Goal: Task Accomplishment & Management: Use online tool/utility

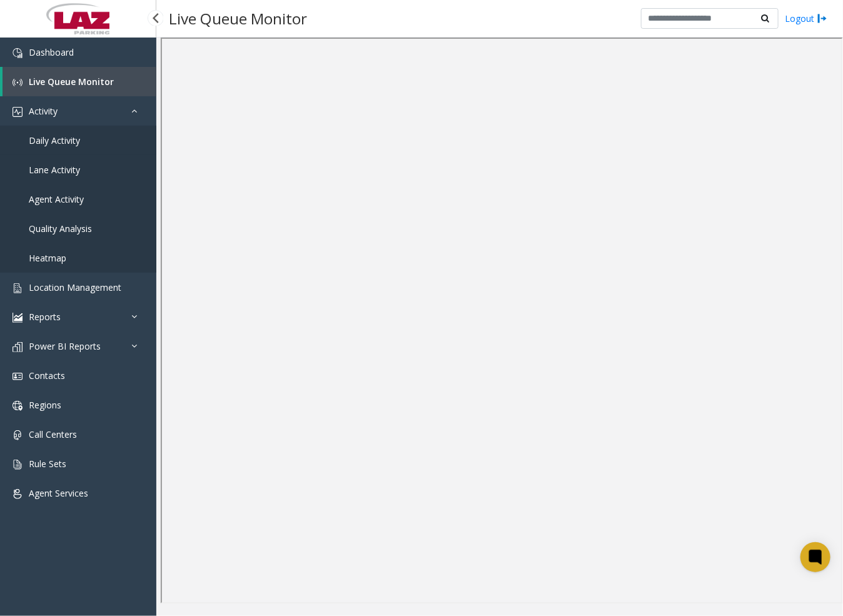
click at [65, 135] on span "Daily Activity" at bounding box center [54, 140] width 51 height 12
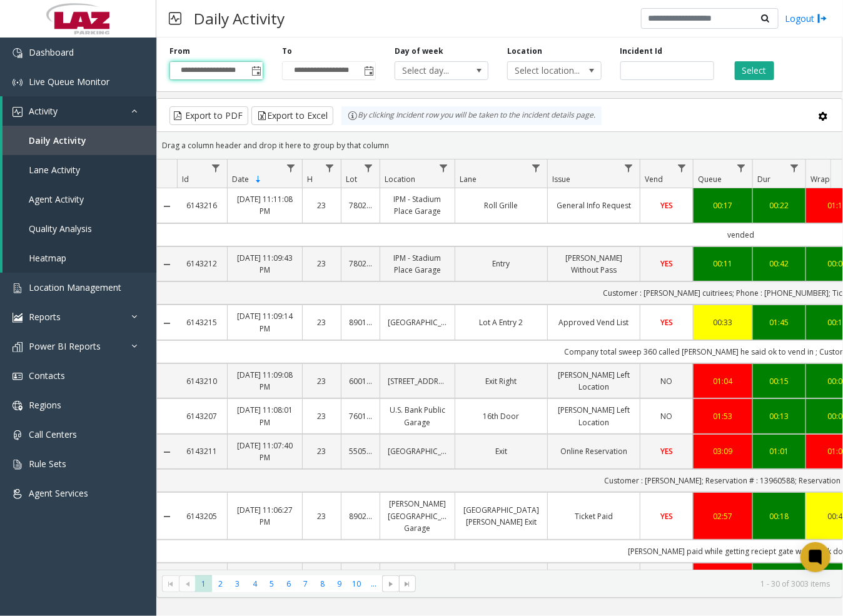
click at [220, 73] on input "**********" at bounding box center [216, 71] width 93 height 18
click at [259, 69] on span "Toggle popup" at bounding box center [256, 71] width 10 height 10
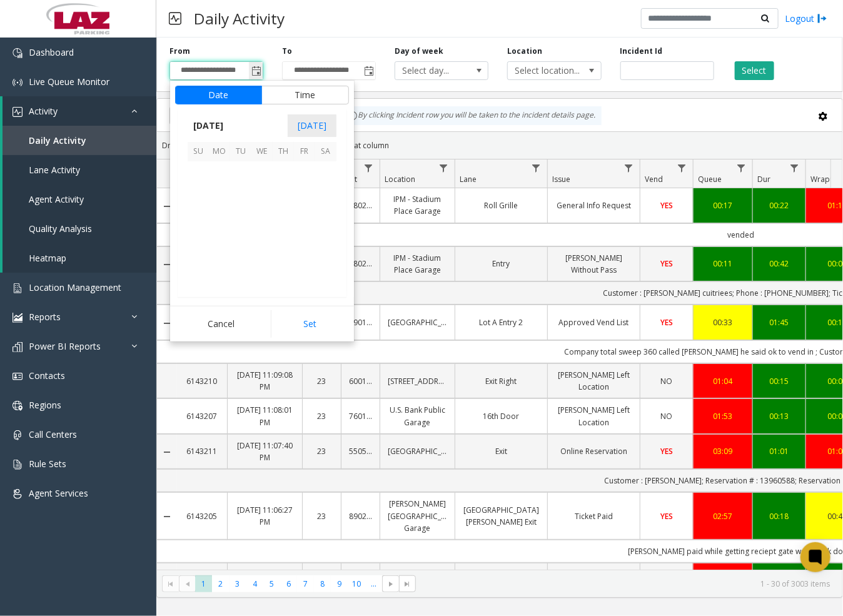
scroll to position [224488, 0]
click at [200, 208] on span "14" at bounding box center [198, 214] width 21 height 21
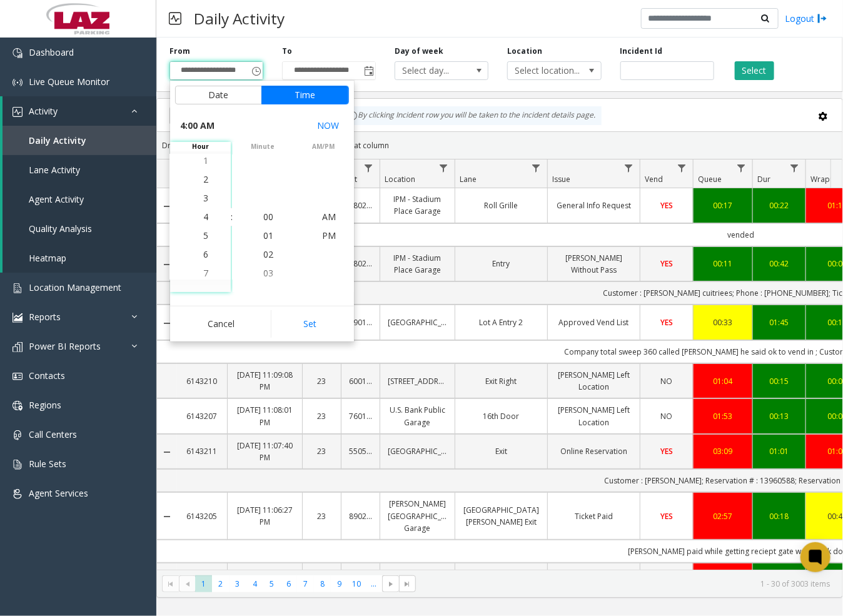
drag, startPoint x: 207, startPoint y: 236, endPoint x: 239, endPoint y: 235, distance: 31.9
click at [208, 236] on li "5" at bounding box center [206, 235] width 44 height 19
click at [266, 256] on span "30" at bounding box center [268, 254] width 10 height 12
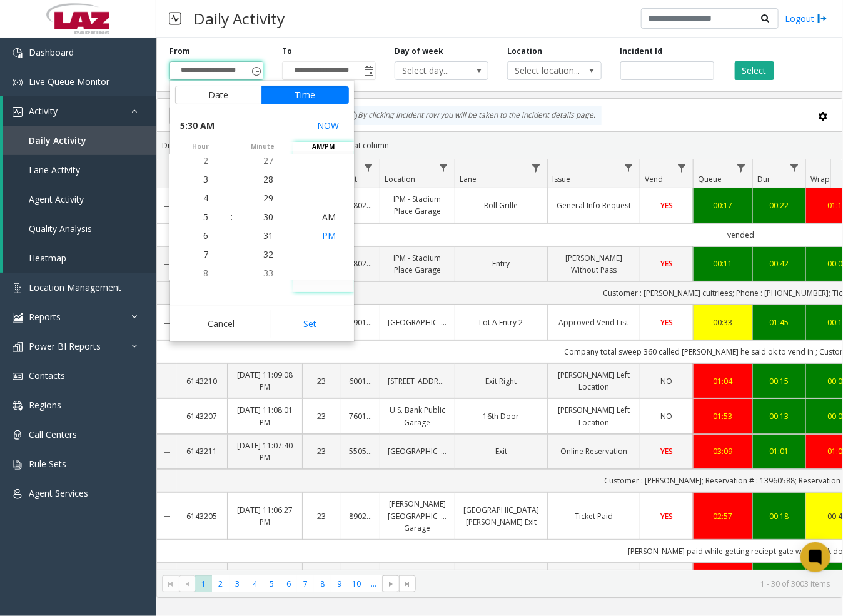
click at [325, 233] on span "PM" at bounding box center [329, 236] width 14 height 12
click at [325, 317] on button "Set" at bounding box center [310, 324] width 79 height 28
type input "**********"
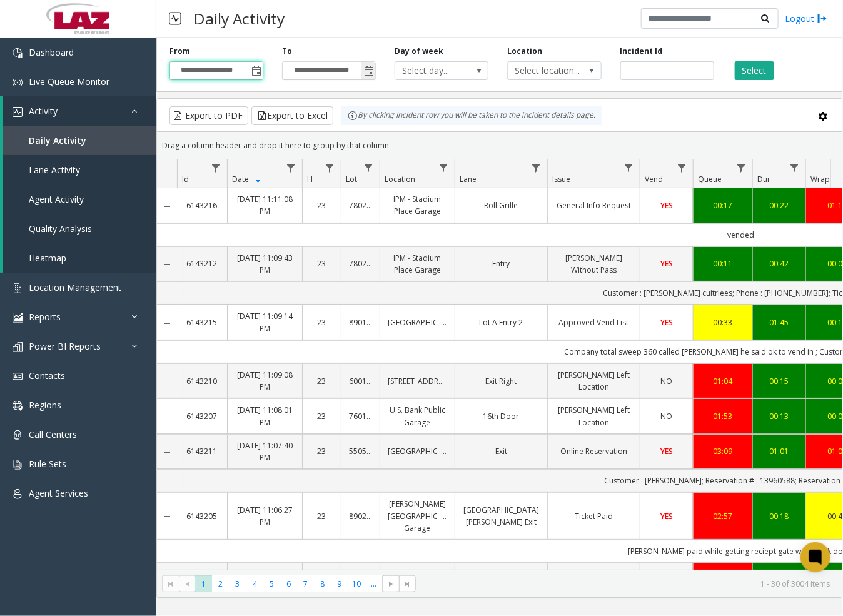
click at [371, 70] on span "Toggle popup" at bounding box center [369, 71] width 10 height 10
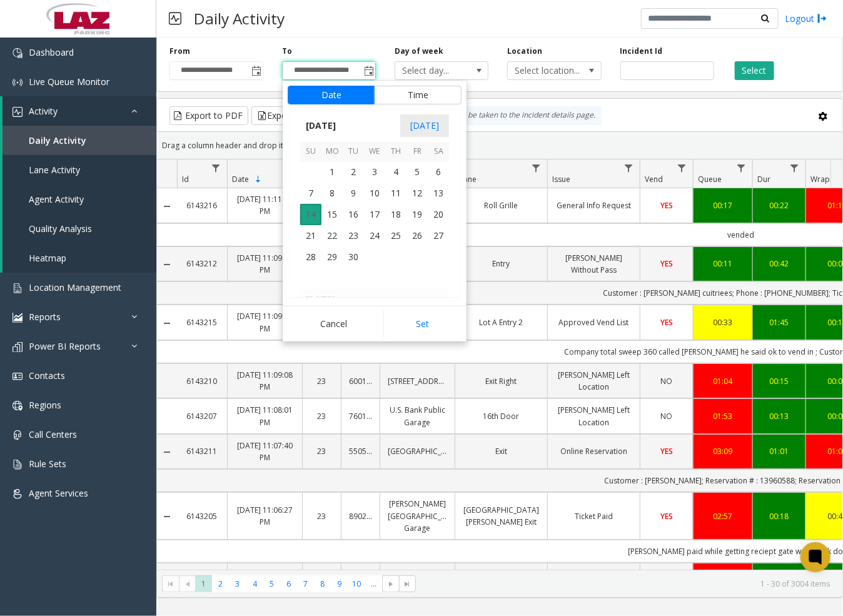
click at [318, 206] on span "14" at bounding box center [310, 214] width 21 height 21
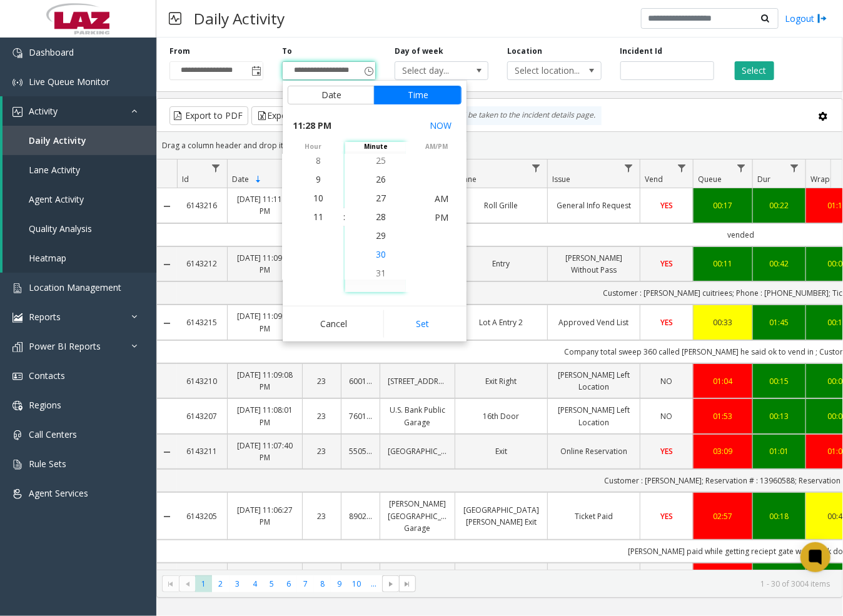
click at [377, 255] on span "30" at bounding box center [381, 254] width 10 height 12
click at [435, 213] on span "PM" at bounding box center [442, 217] width 14 height 12
click at [438, 318] on button "Set" at bounding box center [422, 324] width 79 height 28
type input "**********"
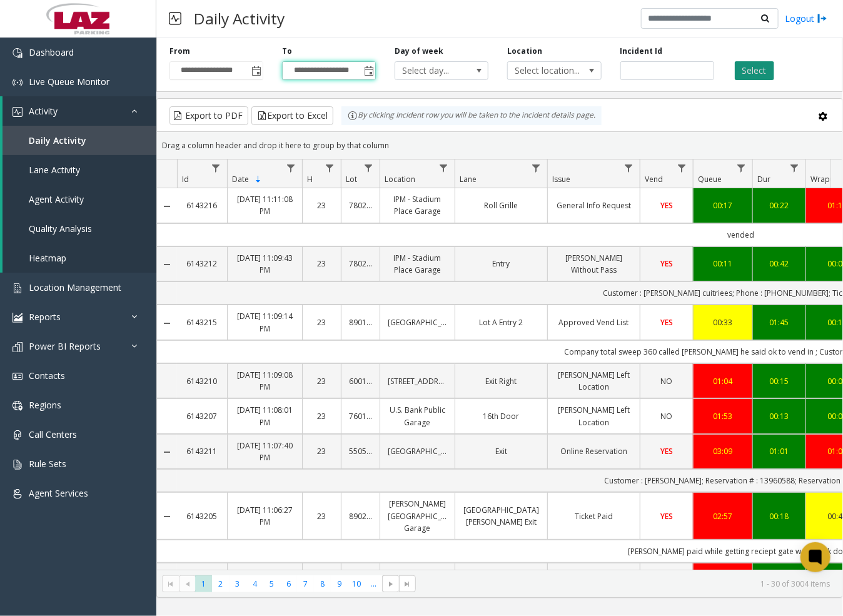
click at [757, 72] on button "Select" at bounding box center [754, 70] width 39 height 19
click at [578, 68] on span "Select location..." at bounding box center [545, 71] width 74 height 18
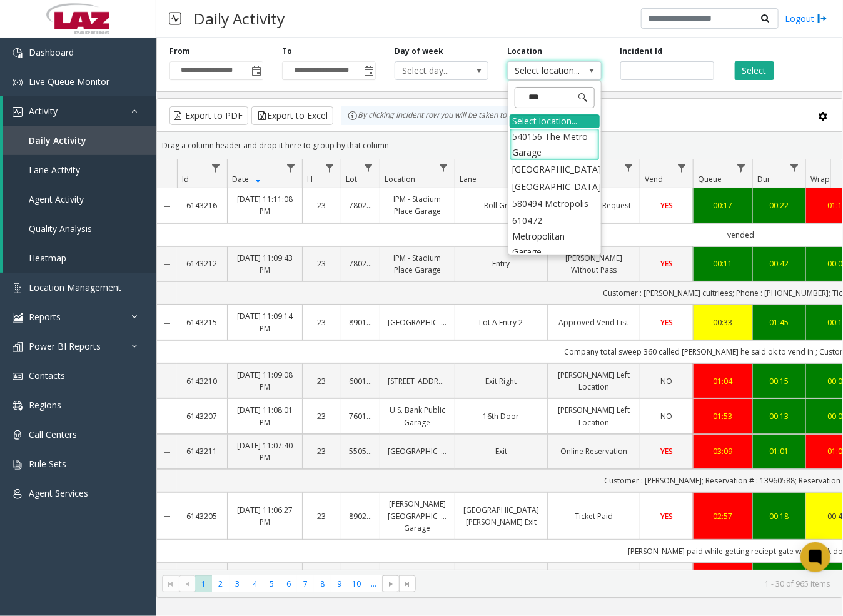
type input "*****"
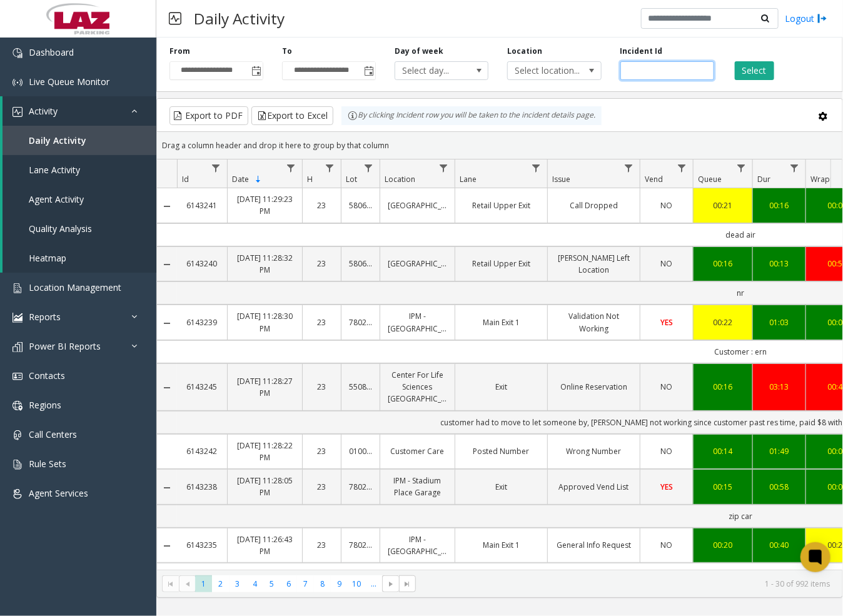
click at [645, 71] on input "number" at bounding box center [668, 70] width 94 height 19
click at [654, 76] on input "number" at bounding box center [668, 70] width 94 height 19
drag, startPoint x: 687, startPoint y: 29, endPoint x: 689, endPoint y: 37, distance: 8.3
click at [689, 37] on div "**********" at bounding box center [499, 308] width 687 height 616
click at [565, 32] on div "Daily Activity Logout" at bounding box center [499, 19] width 687 height 38
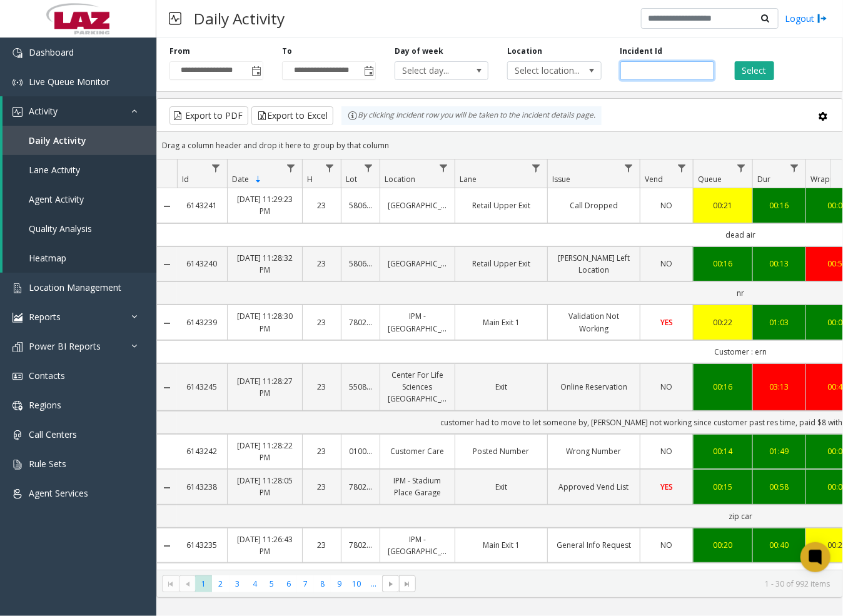
click at [644, 72] on input "number" at bounding box center [668, 70] width 94 height 19
click at [575, 69] on span "Select location..." at bounding box center [545, 71] width 74 height 18
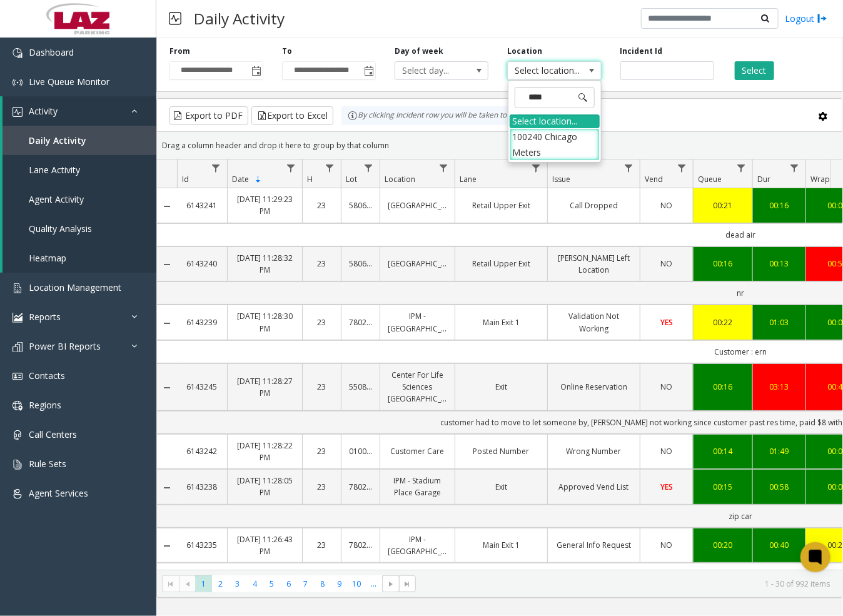
type input "*****"
click at [531, 143] on li "100240 Chicago Meters" at bounding box center [555, 144] width 90 height 33
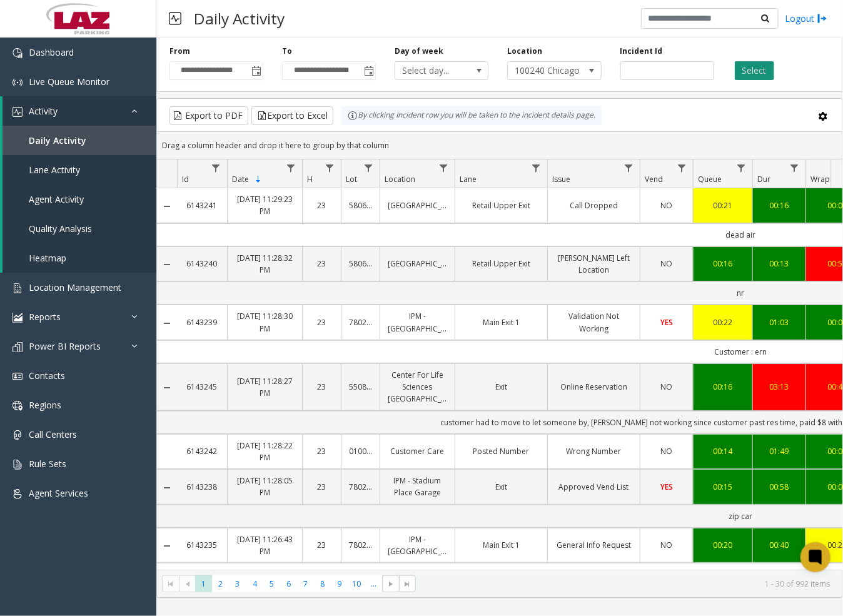
click at [739, 75] on button "Select" at bounding box center [754, 70] width 39 height 19
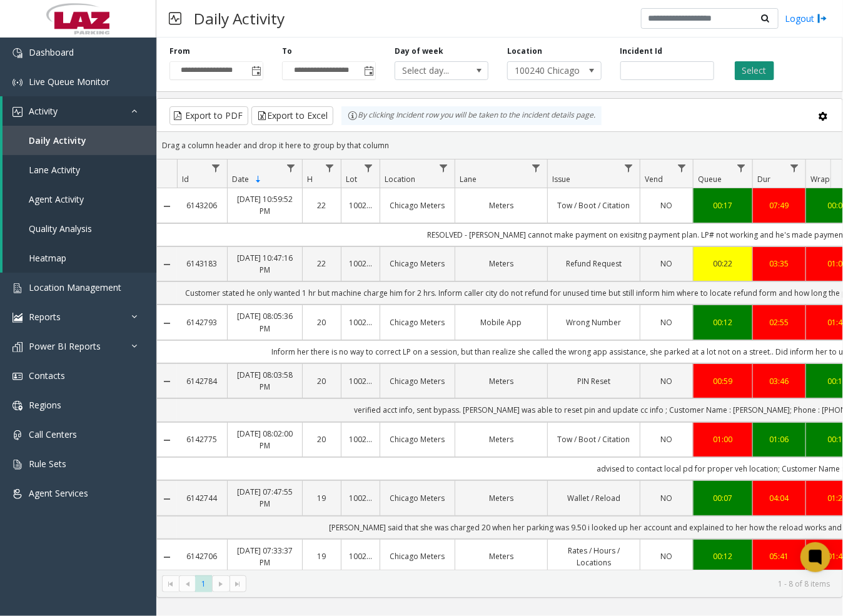
click at [754, 73] on button "Select" at bounding box center [754, 70] width 39 height 19
click at [289, 111] on button "Export to Excel" at bounding box center [292, 115] width 82 height 19
click at [53, 108] on span "Activity" at bounding box center [43, 111] width 29 height 12
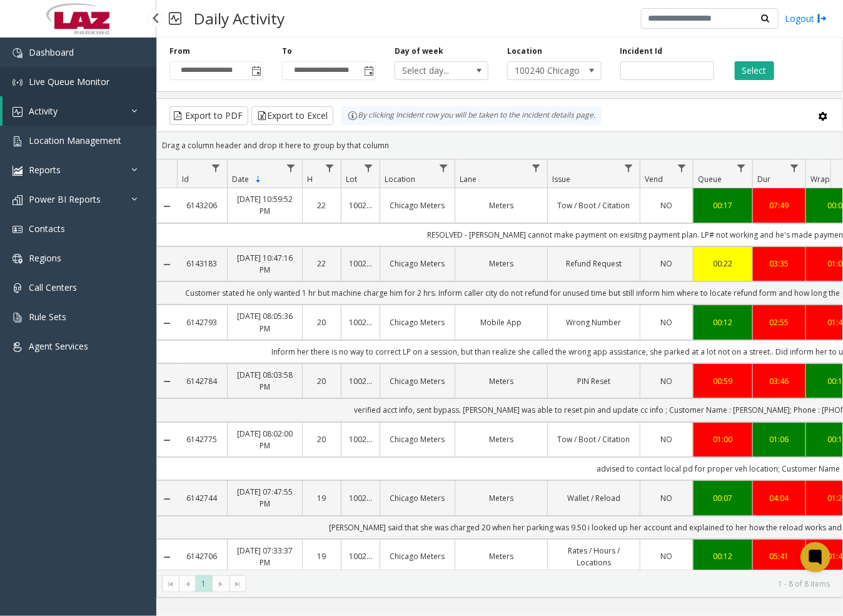
click at [60, 82] on span "Live Queue Monitor" at bounding box center [69, 82] width 81 height 12
